Goal: Task Accomplishment & Management: Use online tool/utility

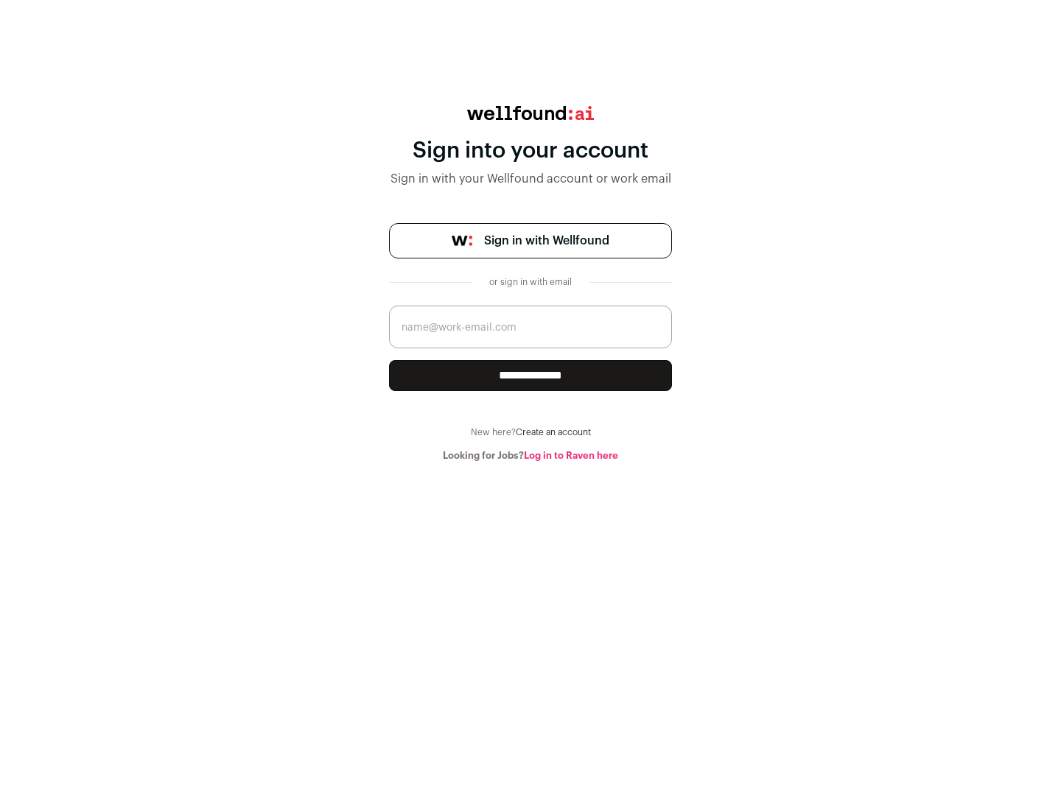
click at [546, 241] on span "Sign in with Wellfound" at bounding box center [546, 241] width 125 height 18
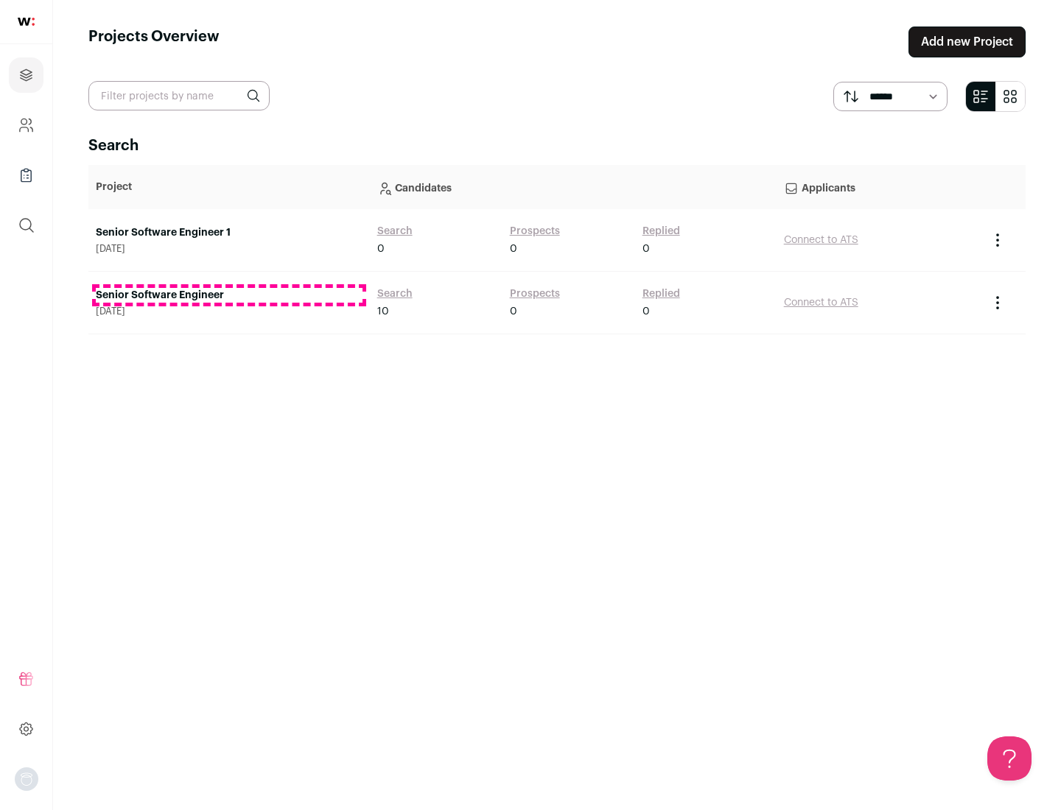
click at [228, 295] on link "Senior Software Engineer" at bounding box center [229, 295] width 267 height 15
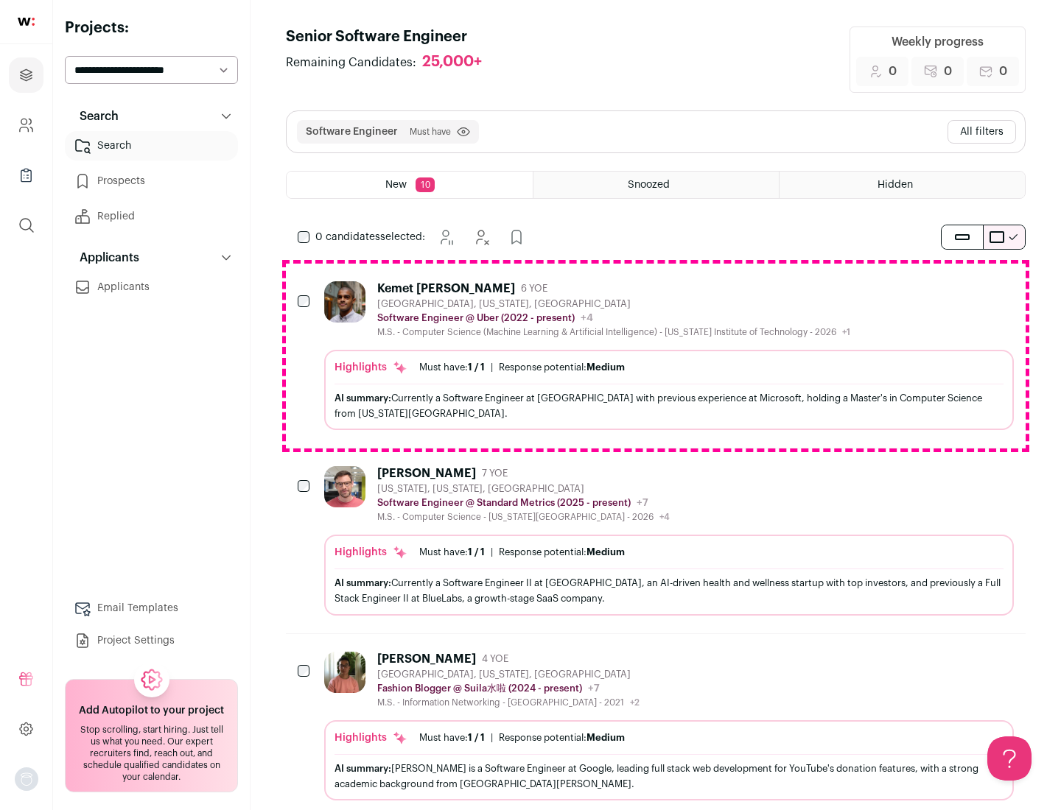
click at [656, 356] on div "Highlights Must have: 1 / 1 How many must haves have been fulfilled? | Response…" at bounding box center [668, 390] width 689 height 80
